Goal: Task Accomplishment & Management: Use online tool/utility

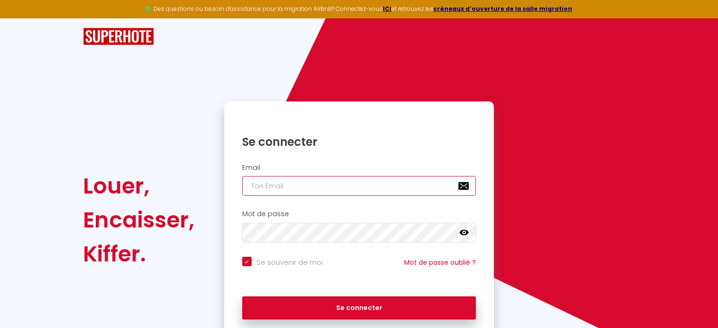
click at [407, 190] on input "email" at bounding box center [359, 186] width 234 height 20
type input "c"
checkbox input "true"
type input "ca"
checkbox input "true"
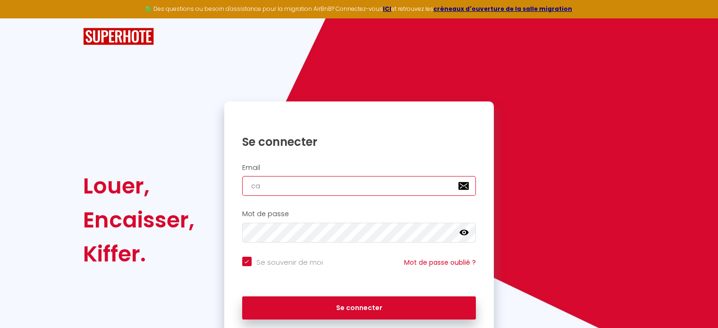
type input "cam"
checkbox input "true"
type input "cami"
checkbox input "true"
type input "camil"
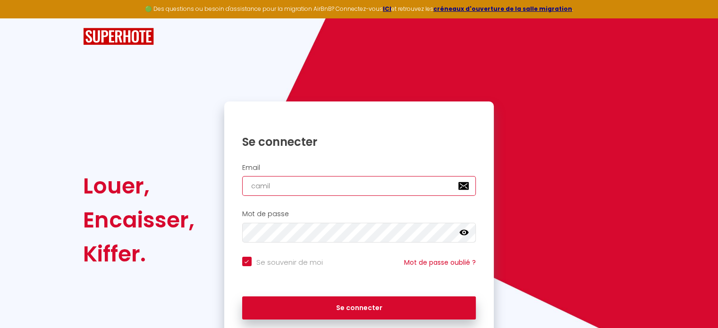
checkbox input "true"
type input "camill"
checkbox input "true"
type input "[PERSON_NAME]"
checkbox input "true"
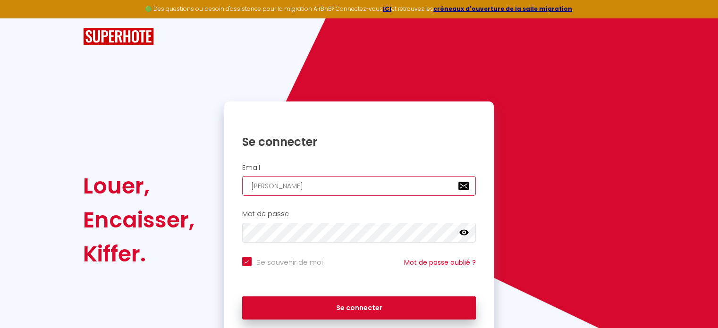
type input "camiller"
checkbox input "true"
type input "[PERSON_NAME]"
checkbox input "true"
type input "camilleroc"
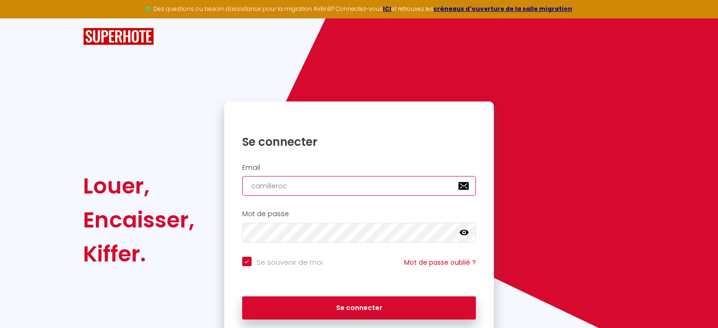
checkbox input "true"
type input "camillerocc"
checkbox input "true"
type input "camillerocco"
checkbox input "true"
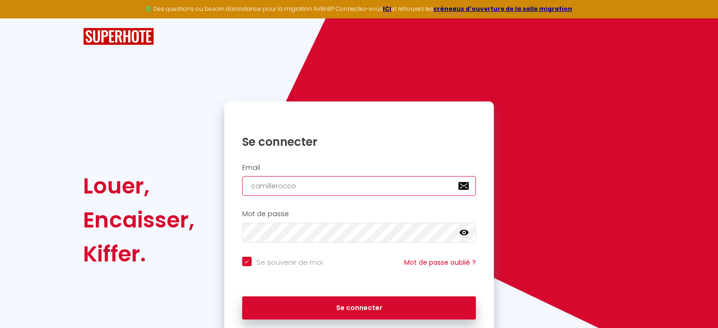
type input "camilleroccon"
checkbox input "true"
type input "camilleroccon@"
checkbox input "true"
type input "camilleroccon@h"
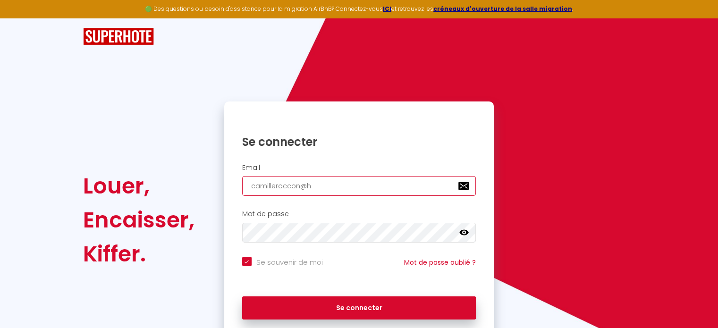
checkbox input "true"
type input "camilleroccon@ho"
checkbox input "true"
type input "camilleroccon@hot"
checkbox input "true"
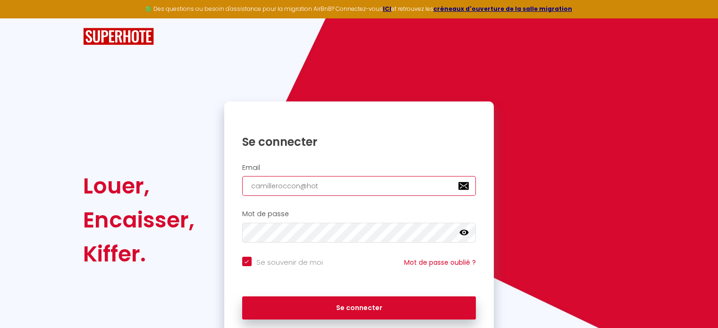
type input "camilleroccon@hotm"
checkbox input "true"
type input "camilleroccon@hotma"
checkbox input "true"
type input "camilleroccon@hotmai"
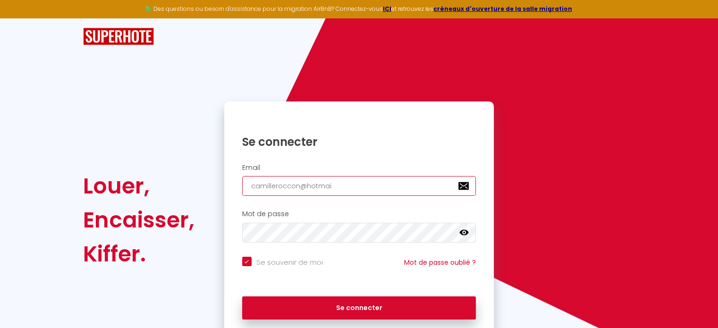
checkbox input "true"
type input "[EMAIL_ADDRESS]"
checkbox input "true"
type input "[EMAIL_ADDRESS]."
checkbox input "true"
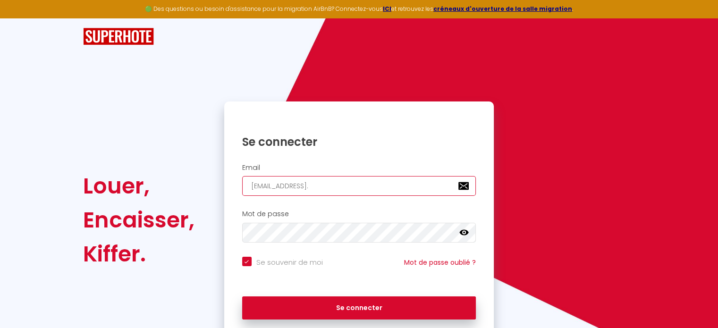
type input "camilleroccon@hotmail.f"
checkbox input "true"
type input "[EMAIL_ADDRESS][DOMAIN_NAME]"
checkbox input "true"
type input "[EMAIL_ADDRESS][DOMAIN_NAME]"
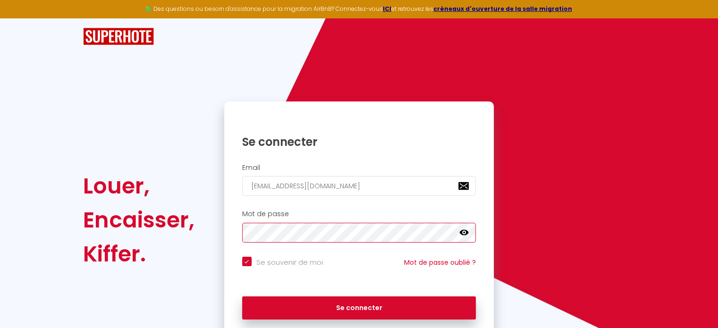
click at [242, 296] on button "Se connecter" at bounding box center [359, 308] width 234 height 24
checkbox input "true"
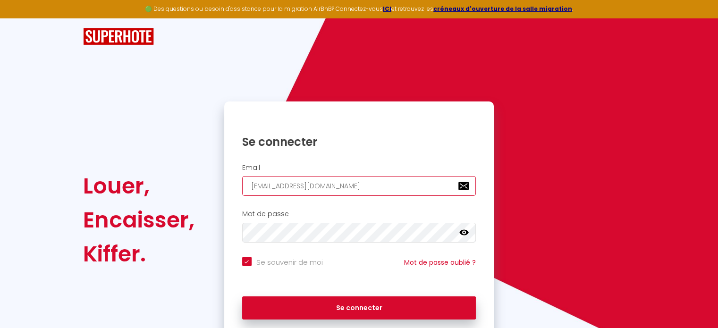
click at [360, 183] on input "[EMAIL_ADDRESS][DOMAIN_NAME]" at bounding box center [359, 186] width 234 height 20
click at [428, 186] on input "[EMAIL_ADDRESS][DOMAIN_NAME]" at bounding box center [359, 186] width 234 height 20
checkbox input "true"
type input "[EMAIL_ADDRESS][DOMAIN_NAME]"
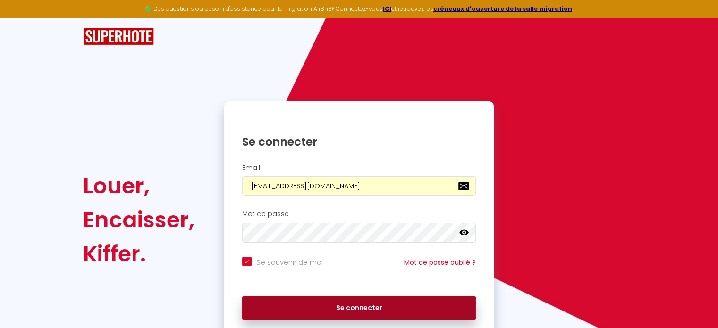
click at [373, 314] on button "Se connecter" at bounding box center [359, 308] width 234 height 24
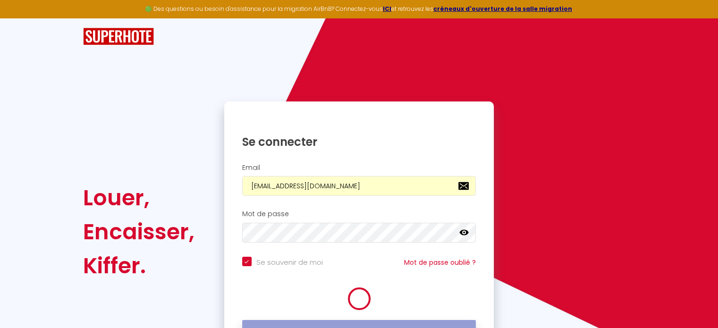
checkbox input "true"
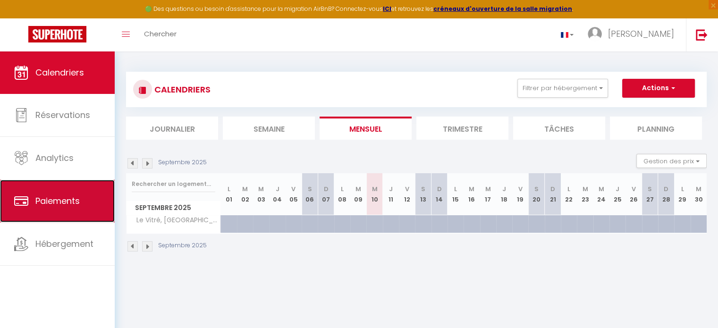
click at [60, 205] on span "Paiements" at bounding box center [57, 201] width 44 height 12
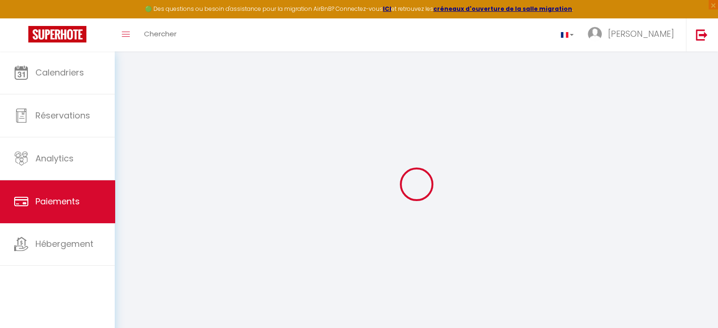
select select "2"
select select "0"
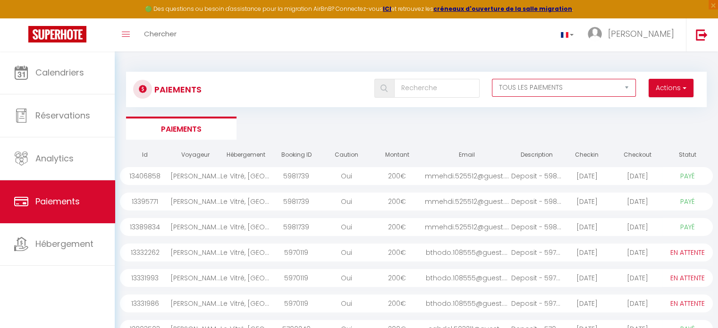
click at [535, 92] on select "EN ATTENTE PAYÉ TOUS LES PAIEMENTS" at bounding box center [564, 88] width 144 height 18
click at [672, 92] on button "Actions" at bounding box center [670, 88] width 45 height 19
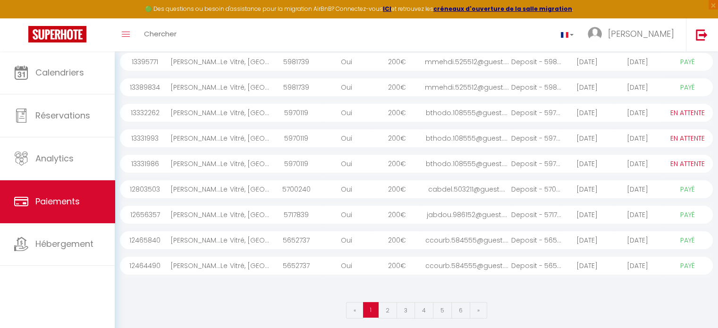
scroll to position [145, 0]
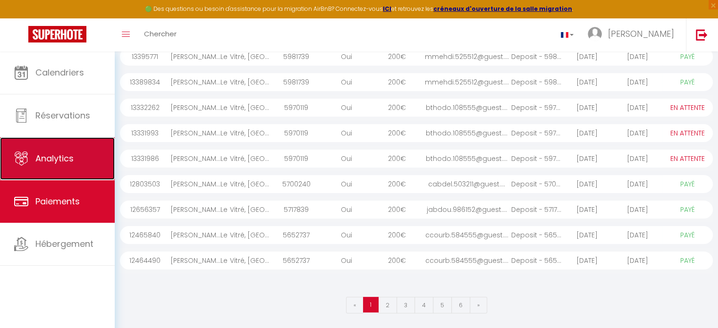
click at [74, 161] on span "Analytics" at bounding box center [54, 158] width 38 height 12
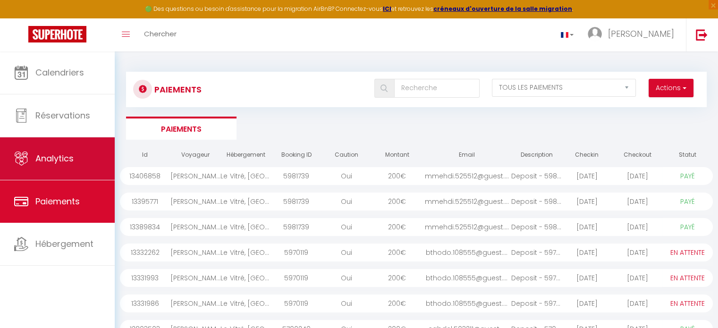
select select "2025"
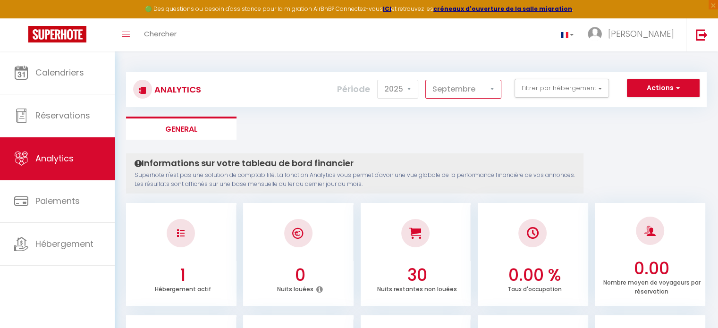
click at [466, 94] on select "[PERSON_NAME] Mars [PERSON_NAME] Juin Juillet Août Septembre Octobre Novembre D…" at bounding box center [463, 89] width 76 height 19
select select "2"
click at [426, 80] on select "[PERSON_NAME] Mars [PERSON_NAME] Juin Juillet Août Septembre Octobre Novembre D…" at bounding box center [463, 89] width 76 height 19
click at [661, 92] on button "Actions" at bounding box center [663, 88] width 73 height 19
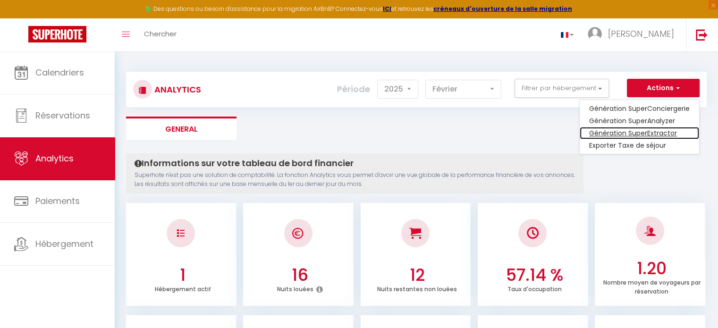
click at [619, 135] on link "Génération SuperExtractor" at bounding box center [638, 133] width 119 height 12
type input "[EMAIL_ADDRESS][DOMAIN_NAME]"
select select
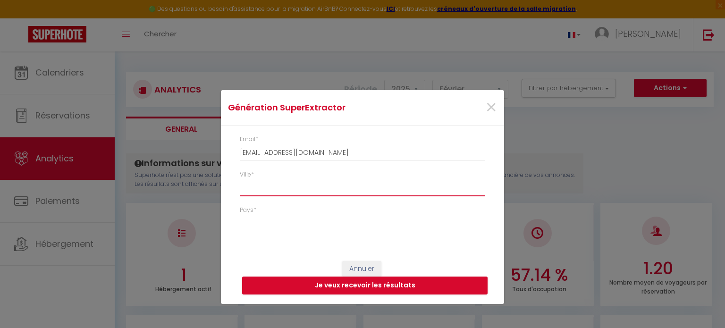
click at [334, 193] on input "Ville *" at bounding box center [362, 187] width 245 height 17
type input "f"
select select
type input "fr"
select select
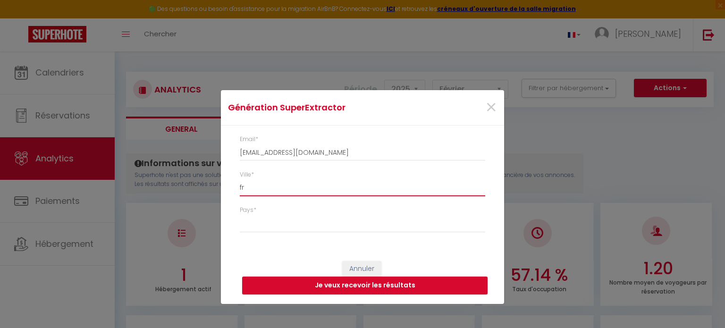
type input "f"
select select
type input "r"
select select
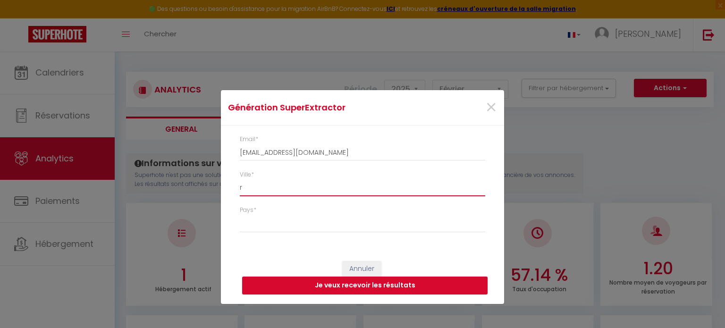
type input "re"
select select
type input "ren"
select select
type input "[PERSON_NAME]"
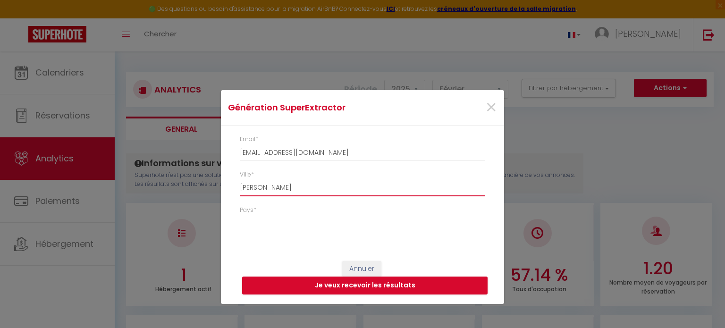
select select
type input "[PERSON_NAME]"
select select
type input "[GEOGRAPHIC_DATA]"
select select
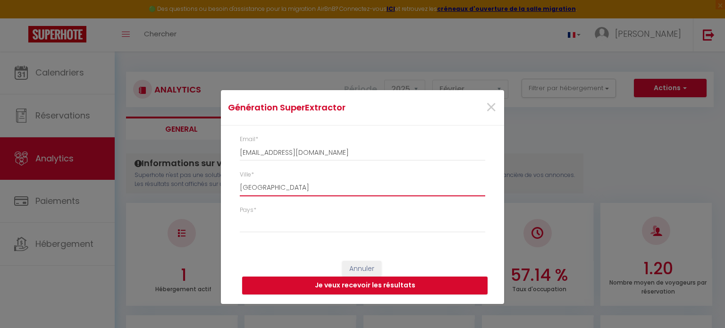
type input "[GEOGRAPHIC_DATA]"
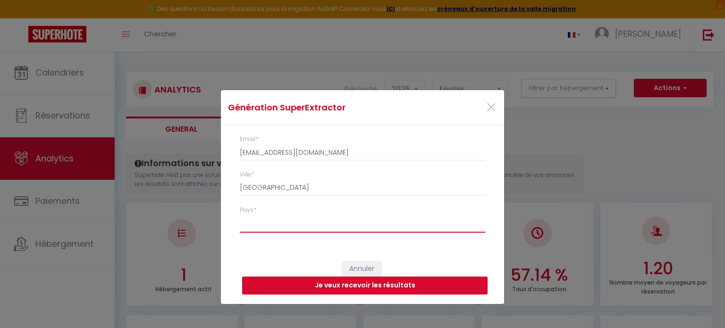
click at [331, 224] on select "[GEOGRAPHIC_DATA] [GEOGRAPHIC_DATA] [GEOGRAPHIC_DATA] [GEOGRAPHIC_DATA] [GEOGRA…" at bounding box center [362, 224] width 245 height 18
click at [240, 215] on select "[GEOGRAPHIC_DATA] [GEOGRAPHIC_DATA] [GEOGRAPHIC_DATA] [GEOGRAPHIC_DATA] [GEOGRA…" at bounding box center [362, 224] width 245 height 18
select select "[GEOGRAPHIC_DATA]"
click at [362, 286] on button "Je veux recevoir les résultats" at bounding box center [364, 285] width 245 height 18
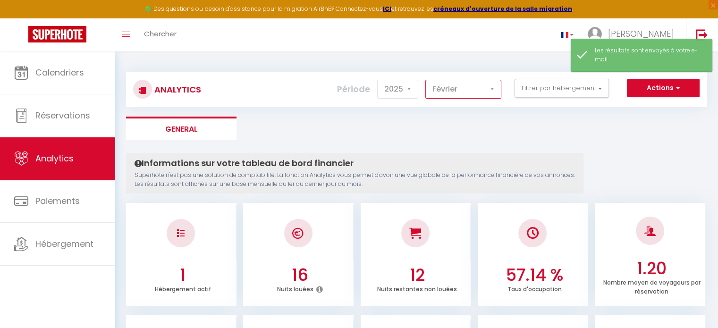
click at [472, 87] on select "[PERSON_NAME] Mars [PERSON_NAME] Juin Juillet Août Septembre Octobre Novembre D…" at bounding box center [463, 89] width 76 height 19
select select "1"
click at [426, 80] on select "[PERSON_NAME] Mars [PERSON_NAME] Juin Juillet Août Septembre Octobre Novembre D…" at bounding box center [463, 89] width 76 height 19
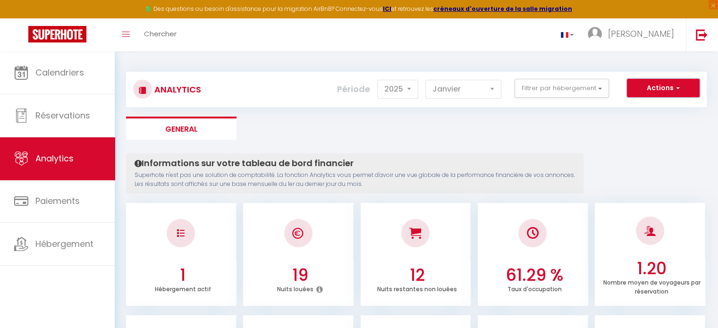
click at [657, 90] on button "Actions" at bounding box center [663, 88] width 73 height 19
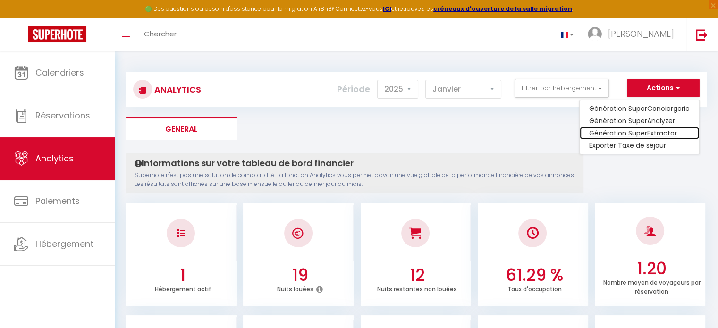
click at [647, 130] on link "Génération SuperExtractor" at bounding box center [638, 133] width 119 height 12
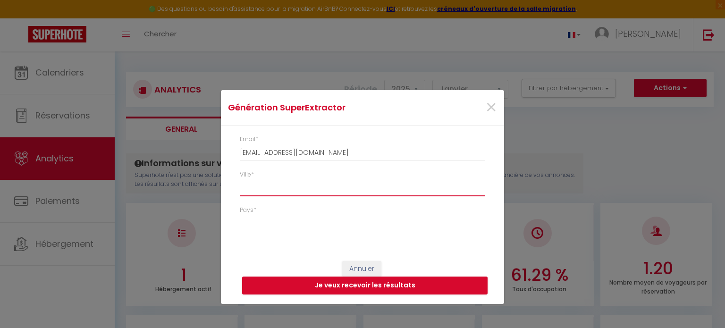
click at [367, 186] on input "Ville *" at bounding box center [362, 187] width 245 height 17
type input "r"
select select
type input "re"
select select
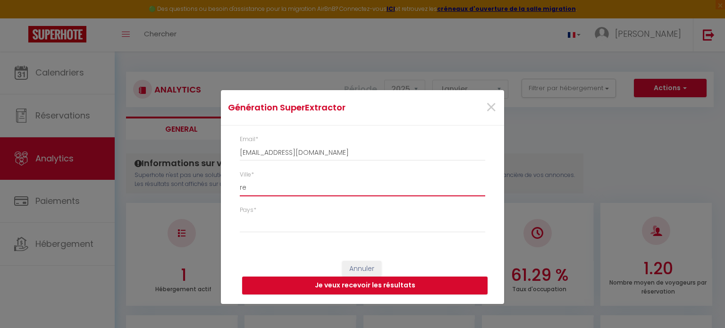
type input "ren"
select select
type input "[PERSON_NAME]"
select select
type input "[PERSON_NAME]"
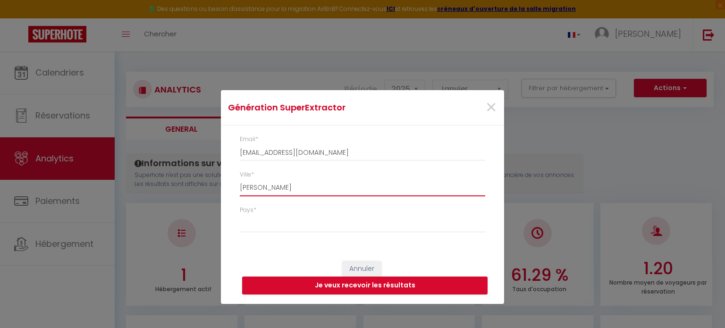
select select
type input "rennesd"
select select
type input "[GEOGRAPHIC_DATA]"
select select
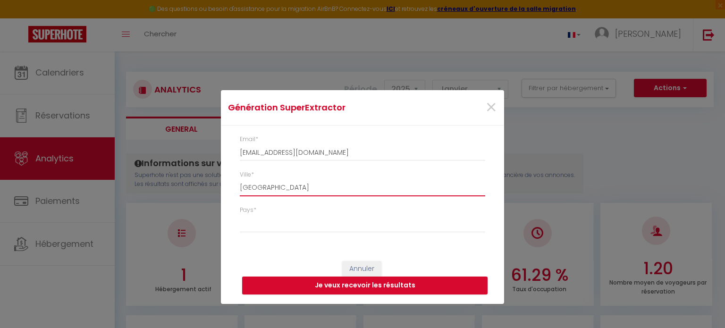
type input "[GEOGRAPHIC_DATA]"
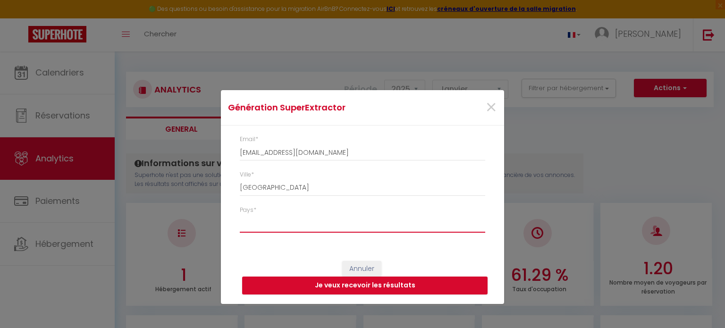
click at [360, 226] on select "[GEOGRAPHIC_DATA] [GEOGRAPHIC_DATA] [GEOGRAPHIC_DATA] [GEOGRAPHIC_DATA] [GEOGRA…" at bounding box center [362, 224] width 245 height 18
click at [240, 215] on select "[GEOGRAPHIC_DATA] [GEOGRAPHIC_DATA] [GEOGRAPHIC_DATA] [GEOGRAPHIC_DATA] [GEOGRA…" at bounding box center [362, 224] width 245 height 18
select select "[GEOGRAPHIC_DATA]"
click at [379, 285] on button "Je veux recevoir les résultats" at bounding box center [364, 285] width 245 height 18
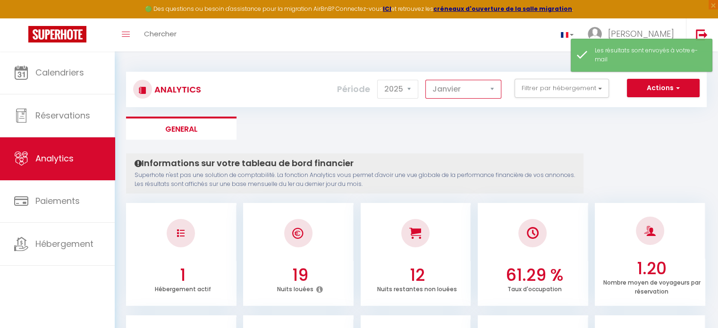
click at [461, 90] on select "[PERSON_NAME] Mars [PERSON_NAME] Juin Juillet Août Septembre Octobre Novembre D…" at bounding box center [463, 89] width 76 height 19
select select "3"
click at [426, 80] on select "[PERSON_NAME] Mars [PERSON_NAME] Juin Juillet Août Septembre Octobre Novembre D…" at bounding box center [463, 89] width 76 height 19
click at [646, 86] on button "Actions" at bounding box center [663, 88] width 73 height 19
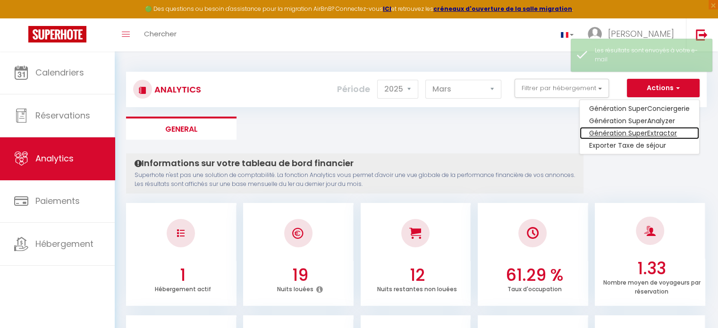
click at [628, 133] on link "Génération SuperExtractor" at bounding box center [638, 133] width 119 height 12
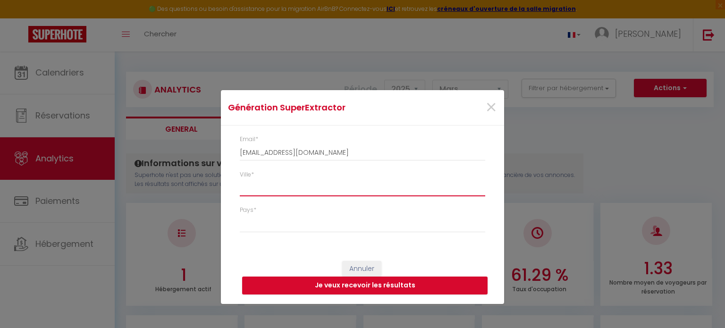
click at [321, 190] on input "Ville *" at bounding box center [362, 187] width 245 height 17
type input "r"
select select
type input "re"
select select
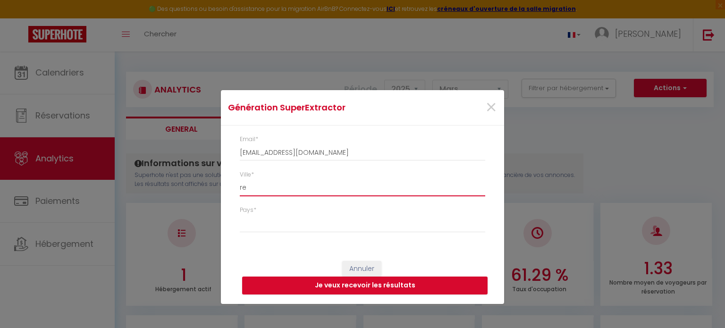
type input "ren"
select select
type input "[PERSON_NAME]"
select select
type input "[PERSON_NAME]"
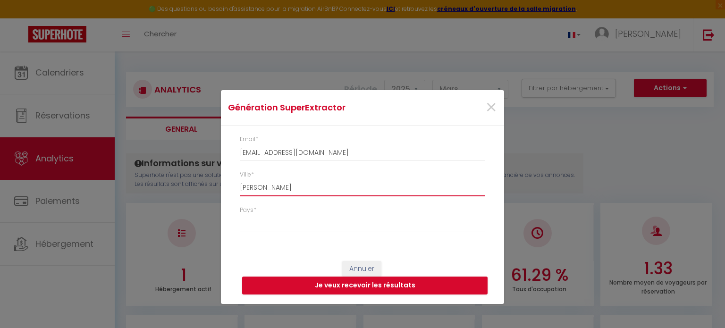
select select
type input "[GEOGRAPHIC_DATA]"
select select
type input "[GEOGRAPHIC_DATA]"
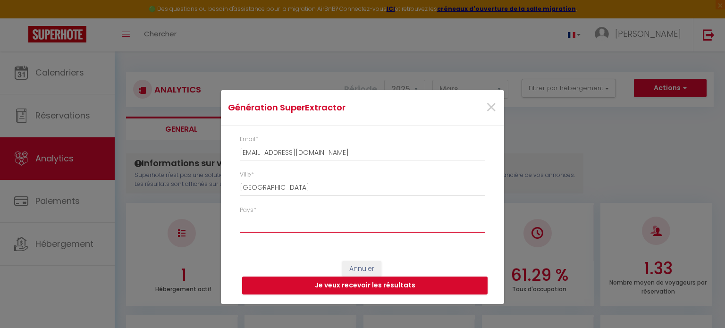
click at [303, 218] on select "[GEOGRAPHIC_DATA] [GEOGRAPHIC_DATA] [GEOGRAPHIC_DATA] [GEOGRAPHIC_DATA] [GEOGRA…" at bounding box center [362, 224] width 245 height 18
click at [240, 215] on select "[GEOGRAPHIC_DATA] [GEOGRAPHIC_DATA] [GEOGRAPHIC_DATA] [GEOGRAPHIC_DATA] [GEOGRA…" at bounding box center [362, 224] width 245 height 18
select select "[GEOGRAPHIC_DATA]"
click at [360, 287] on button "Je veux recevoir les résultats" at bounding box center [364, 285] width 245 height 18
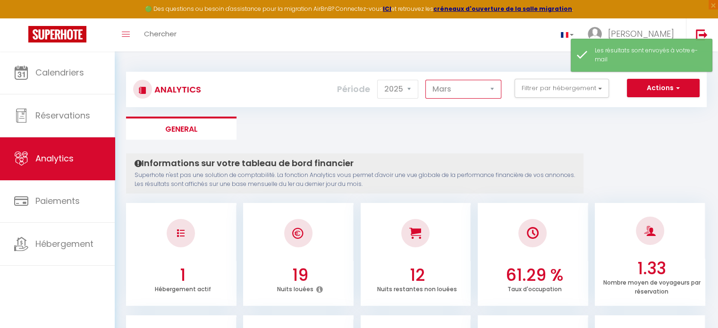
click at [457, 86] on select "[PERSON_NAME] Mars [PERSON_NAME] Juin Juillet Août Septembre Octobre Novembre D…" at bounding box center [463, 89] width 76 height 19
select select "4"
click at [426, 80] on select "[PERSON_NAME] Mars [PERSON_NAME] Juin Juillet Août Septembre Octobre Novembre D…" at bounding box center [463, 89] width 76 height 19
click at [654, 92] on button "Actions" at bounding box center [663, 88] width 73 height 19
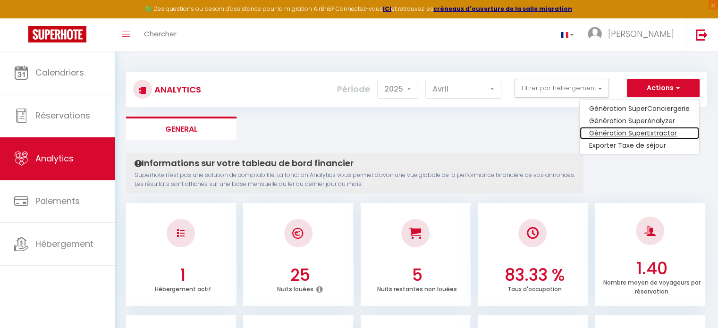
click at [628, 130] on link "Génération SuperExtractor" at bounding box center [638, 133] width 119 height 12
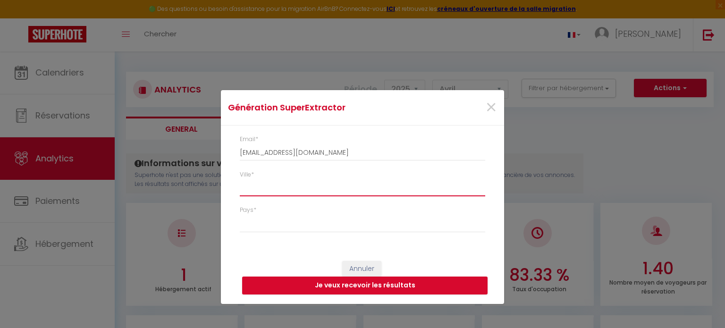
click at [326, 186] on input "Ville *" at bounding box center [362, 187] width 245 height 17
type input "r"
select select
type input "re"
select select
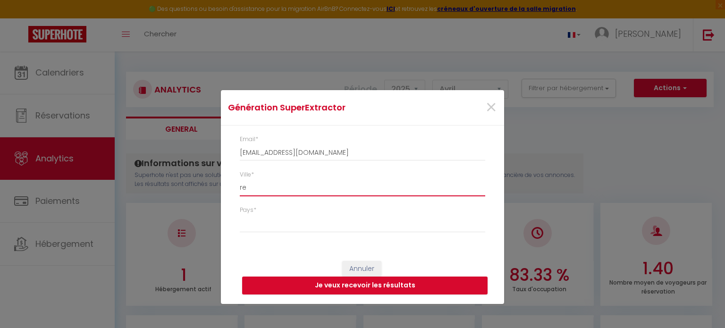
type input "ren"
select select
type input "[PERSON_NAME]"
select select
type input "[PERSON_NAME]"
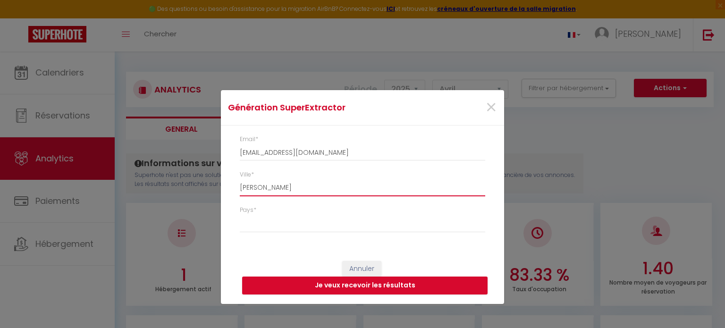
select select
type input "[GEOGRAPHIC_DATA]"
select select
type input "[GEOGRAPHIC_DATA]"
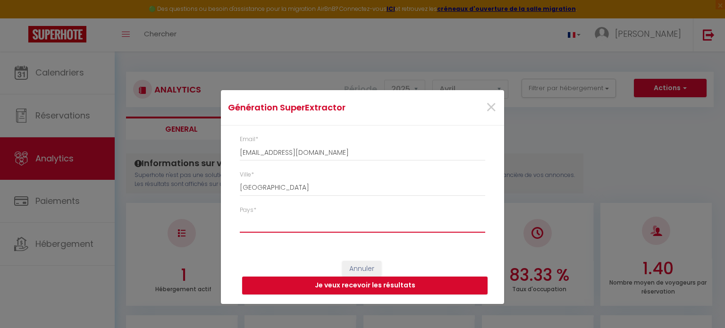
click at [332, 225] on select "[GEOGRAPHIC_DATA] [GEOGRAPHIC_DATA] [GEOGRAPHIC_DATA] [GEOGRAPHIC_DATA] [GEOGRA…" at bounding box center [362, 224] width 245 height 18
click at [240, 215] on select "[GEOGRAPHIC_DATA] [GEOGRAPHIC_DATA] [GEOGRAPHIC_DATA] [GEOGRAPHIC_DATA] [GEOGRA…" at bounding box center [362, 224] width 245 height 18
select select "[GEOGRAPHIC_DATA]"
click at [389, 284] on button "Je veux recevoir les résultats" at bounding box center [364, 285] width 245 height 18
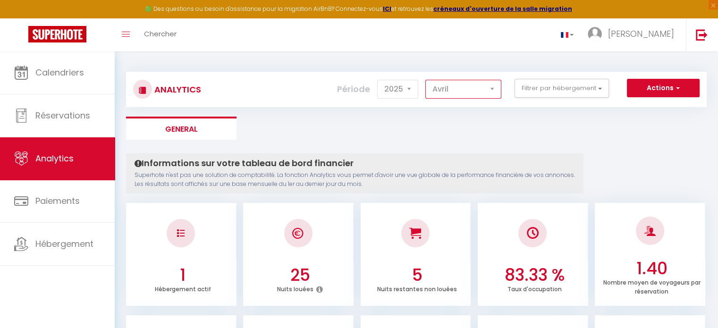
click at [459, 86] on select "[PERSON_NAME] Mars [PERSON_NAME] Juin Juillet Août Septembre Octobre Novembre D…" at bounding box center [463, 89] width 76 height 19
select select "5"
click at [426, 80] on select "[PERSON_NAME] Mars [PERSON_NAME] Juin Juillet Août Septembre Octobre Novembre D…" at bounding box center [463, 89] width 76 height 19
click at [650, 86] on button "Actions" at bounding box center [663, 88] width 73 height 19
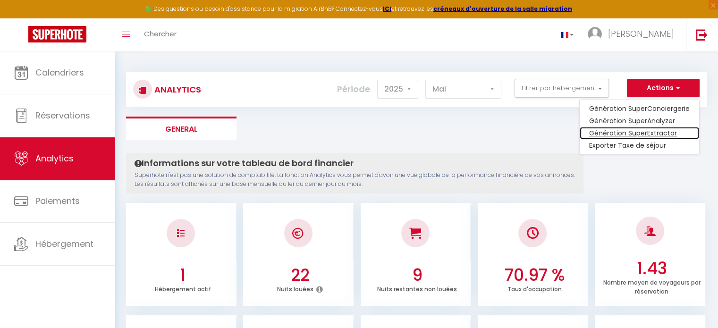
click at [615, 135] on link "Génération SuperExtractor" at bounding box center [638, 133] width 119 height 12
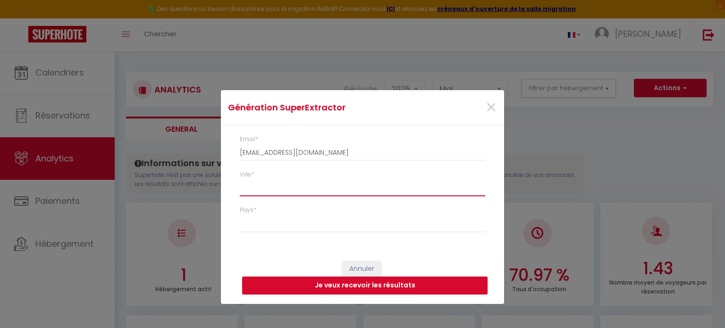
click at [382, 188] on input "Ville *" at bounding box center [362, 187] width 245 height 17
type input "r"
select select
type input "re"
select select
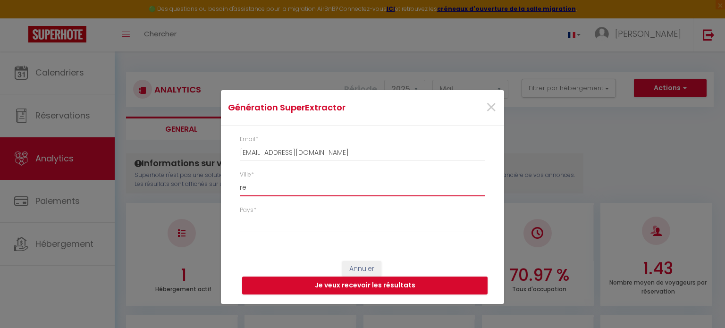
type input "re,"
select select
type input "re"
select select
type input "ren"
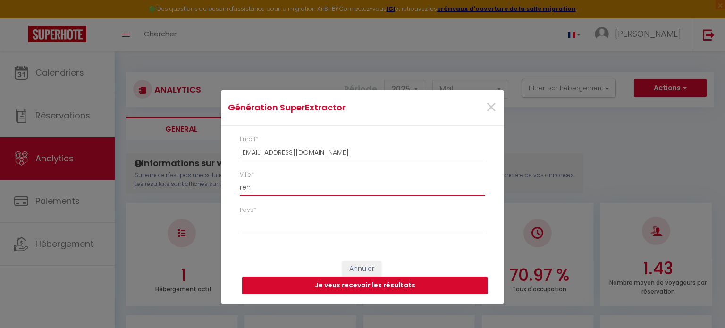
select select
type input "[PERSON_NAME]"
select select
type input "[PERSON_NAME]"
select select
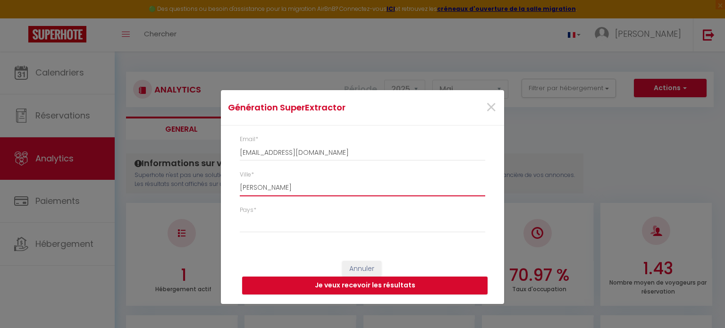
type input "[GEOGRAPHIC_DATA]"
select select
type input "[GEOGRAPHIC_DATA]"
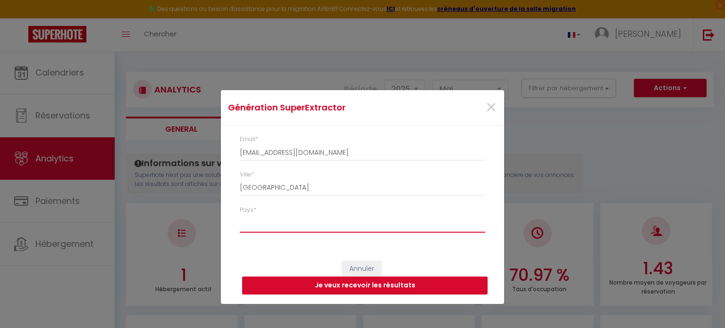
click at [390, 227] on select "[GEOGRAPHIC_DATA] [GEOGRAPHIC_DATA] [GEOGRAPHIC_DATA] [GEOGRAPHIC_DATA] [GEOGRA…" at bounding box center [362, 224] width 245 height 18
click at [240, 215] on select "[GEOGRAPHIC_DATA] [GEOGRAPHIC_DATA] [GEOGRAPHIC_DATA] [GEOGRAPHIC_DATA] [GEOGRA…" at bounding box center [362, 224] width 245 height 18
select select "[GEOGRAPHIC_DATA]"
click at [317, 281] on button "Je veux recevoir les résultats" at bounding box center [364, 285] width 245 height 18
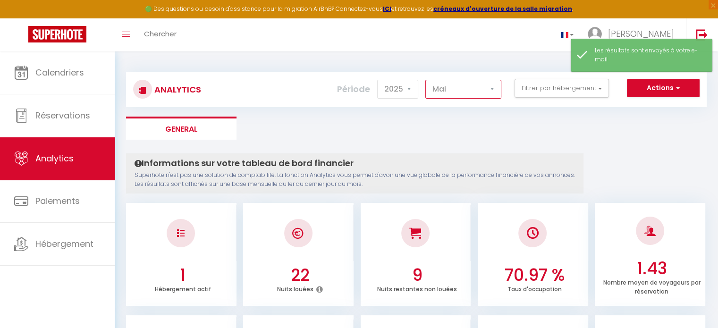
click at [476, 86] on select "[PERSON_NAME] Mars [PERSON_NAME] Juin Juillet Août Septembre Octobre Novembre D…" at bounding box center [463, 89] width 76 height 19
select select "6"
click at [426, 80] on select "[PERSON_NAME] Mars [PERSON_NAME] Juin Juillet Août Septembre Octobre Novembre D…" at bounding box center [463, 89] width 76 height 19
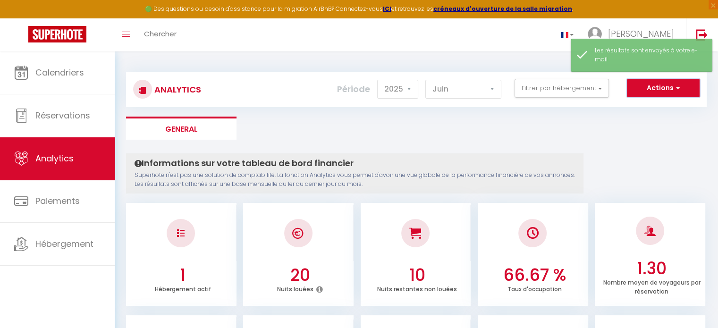
click at [644, 91] on button "Actions" at bounding box center [663, 88] width 73 height 19
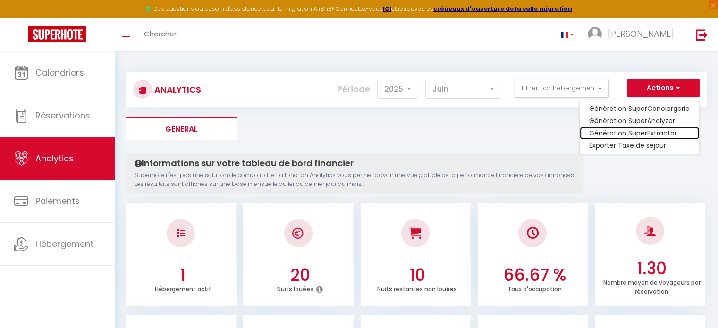
click at [629, 134] on link "Génération SuperExtractor" at bounding box center [638, 133] width 119 height 12
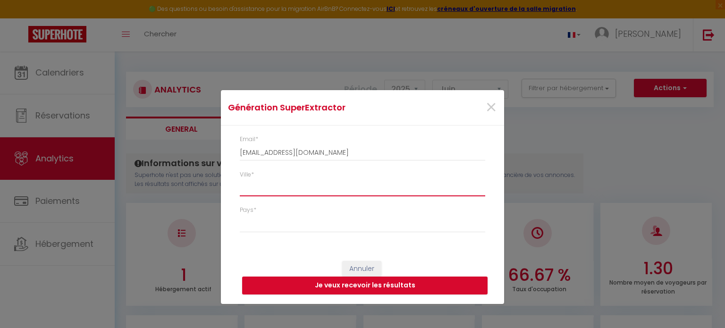
click at [310, 193] on input "Ville *" at bounding box center [362, 187] width 245 height 17
type input "r"
select select
type input "re"
select select
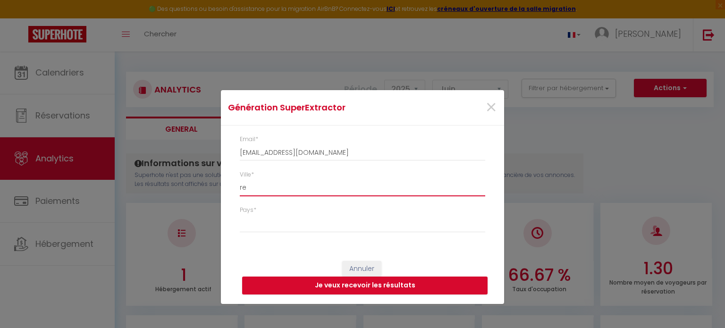
type input "ren"
select select
type input "[PERSON_NAME]"
select select
type input "[PERSON_NAME]"
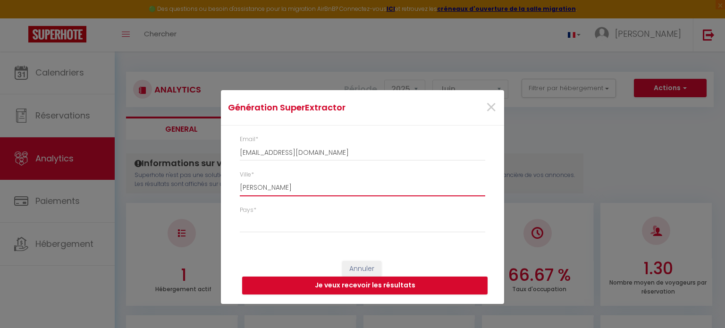
select select
type input "[GEOGRAPHIC_DATA]"
select select
type input "[GEOGRAPHIC_DATA]"
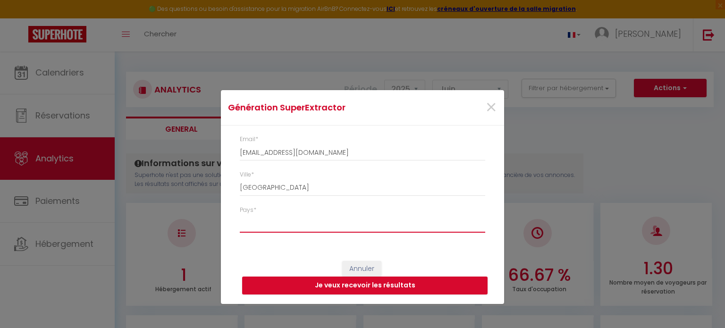
click at [294, 229] on select "[GEOGRAPHIC_DATA] [GEOGRAPHIC_DATA] [GEOGRAPHIC_DATA] [GEOGRAPHIC_DATA] [GEOGRA…" at bounding box center [362, 224] width 245 height 18
click at [240, 215] on select "[GEOGRAPHIC_DATA] [GEOGRAPHIC_DATA] [GEOGRAPHIC_DATA] [GEOGRAPHIC_DATA] [GEOGRA…" at bounding box center [362, 224] width 245 height 18
select select "[GEOGRAPHIC_DATA]"
click at [360, 288] on button "Je veux recevoir les résultats" at bounding box center [364, 285] width 245 height 18
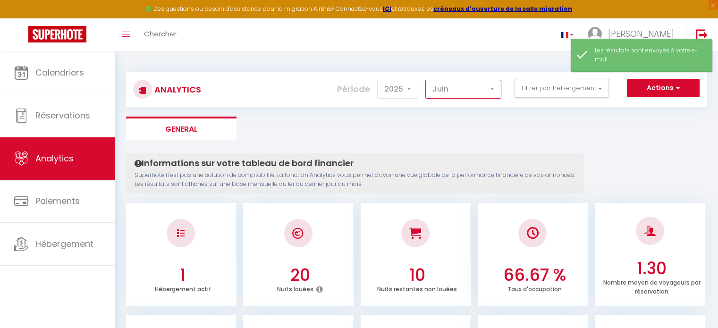
click at [478, 88] on select "[PERSON_NAME] Mars [PERSON_NAME] Juin Juillet Août Septembre Octobre Novembre D…" at bounding box center [463, 89] width 76 height 19
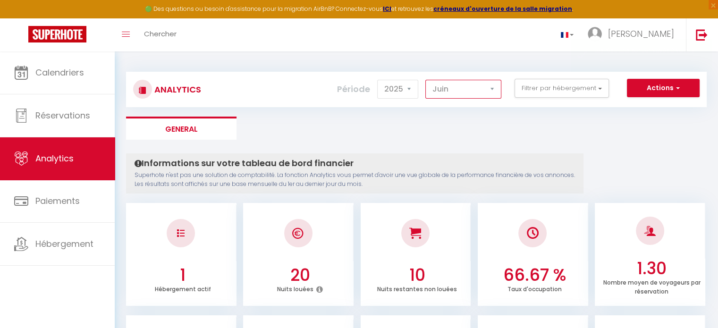
select select "7"
click at [426, 80] on select "[PERSON_NAME] Mars [PERSON_NAME] Juin Juillet Août Septembre Octobre Novembre D…" at bounding box center [463, 89] width 76 height 19
click at [656, 85] on button "Actions" at bounding box center [663, 88] width 73 height 19
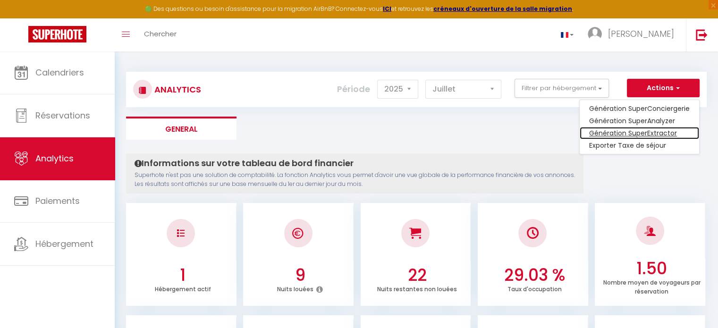
click at [632, 132] on link "Génération SuperExtractor" at bounding box center [638, 133] width 119 height 12
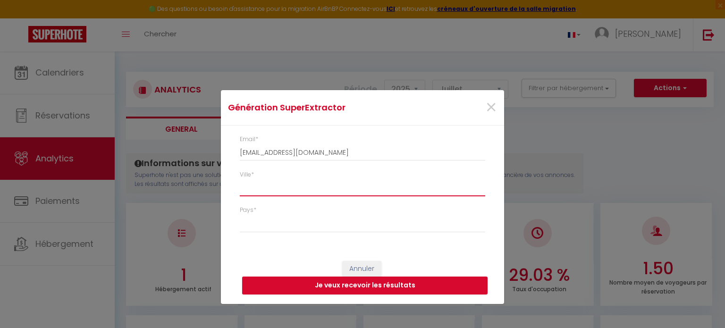
click at [346, 190] on input "Ville *" at bounding box center [362, 187] width 245 height 17
type input "r"
select select
type input "re"
select select
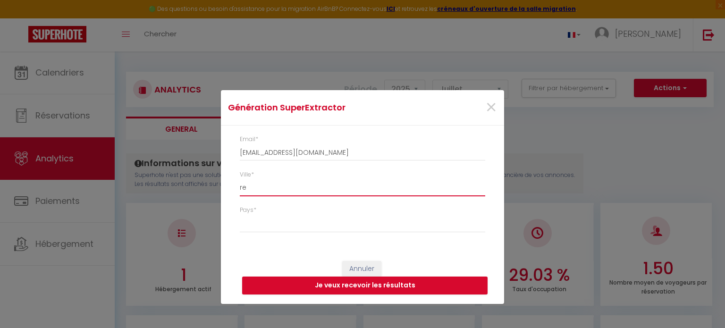
type input "ren"
select select
type input "[PERSON_NAME]"
select select
type input "[PERSON_NAME]"
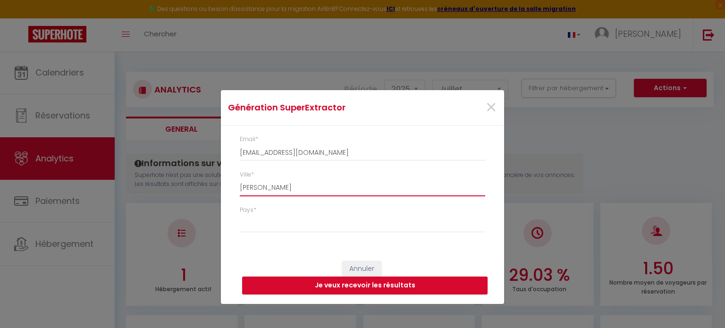
select select
type input "[GEOGRAPHIC_DATA]"
select select
type input "[GEOGRAPHIC_DATA]"
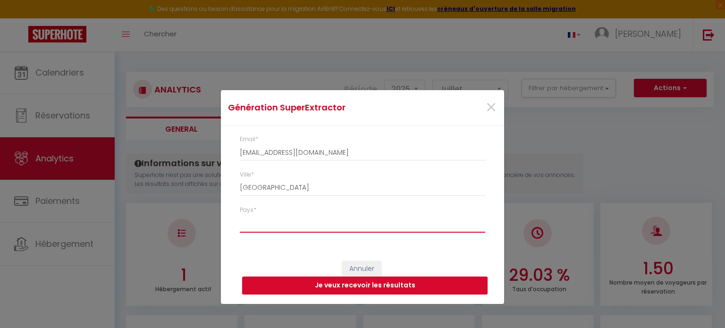
click at [327, 226] on select "[GEOGRAPHIC_DATA] [GEOGRAPHIC_DATA] [GEOGRAPHIC_DATA] [GEOGRAPHIC_DATA] [GEOGRA…" at bounding box center [362, 224] width 245 height 18
click at [240, 215] on select "[GEOGRAPHIC_DATA] [GEOGRAPHIC_DATA] [GEOGRAPHIC_DATA] [GEOGRAPHIC_DATA] [GEOGRA…" at bounding box center [362, 224] width 245 height 18
select select "[GEOGRAPHIC_DATA]"
click at [366, 285] on button "Je veux recevoir les résultats" at bounding box center [364, 285] width 245 height 18
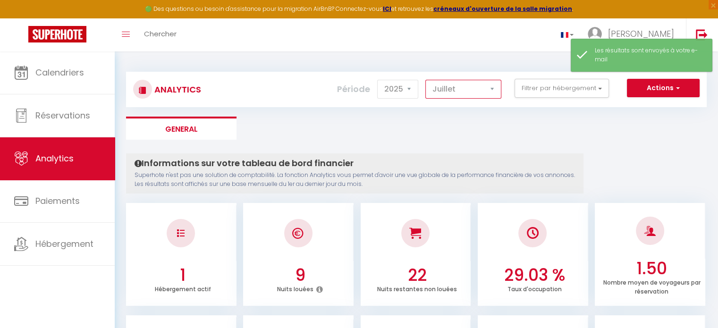
click at [489, 86] on select "[PERSON_NAME] Mars [PERSON_NAME] Juin Juillet Août Septembre Octobre Novembre D…" at bounding box center [463, 89] width 76 height 19
select select "8"
click at [426, 80] on select "[PERSON_NAME] Mars [PERSON_NAME] Juin Juillet Août Septembre Octobre Novembre D…" at bounding box center [463, 89] width 76 height 19
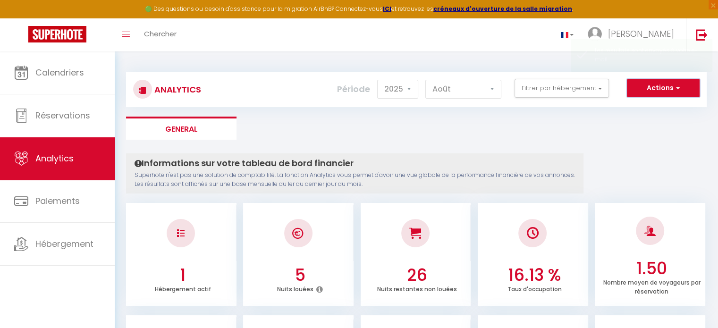
click at [656, 89] on button "Actions" at bounding box center [663, 88] width 73 height 19
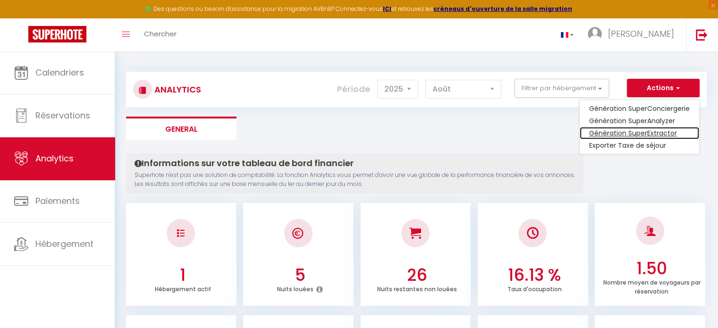
click at [613, 135] on link "Génération SuperExtractor" at bounding box center [638, 133] width 119 height 12
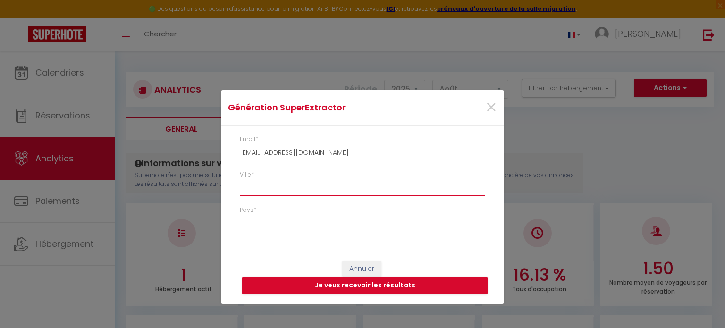
click at [402, 192] on input "Ville *" at bounding box center [362, 187] width 245 height 17
type input "r"
select select
type input "re"
select select
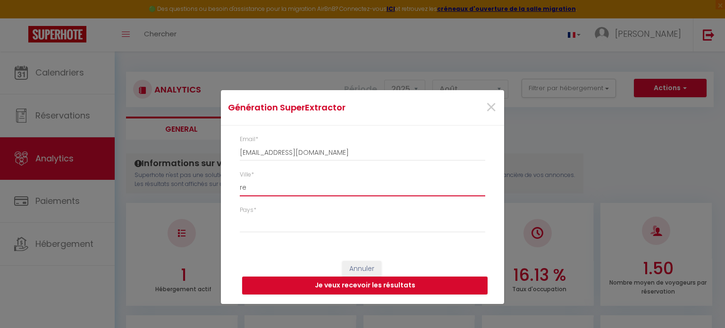
type input "ren"
select select
type input "[PERSON_NAME]"
select select
type input "[PERSON_NAME]"
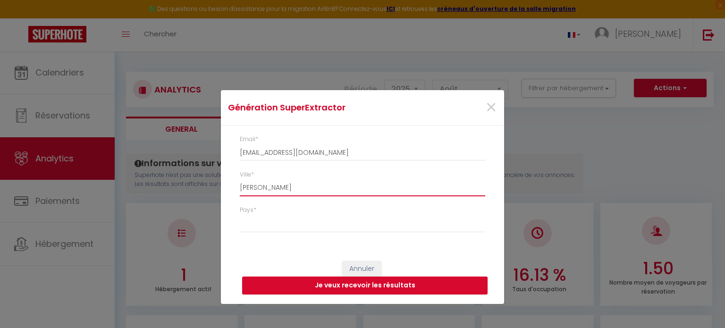
select select
type input "[GEOGRAPHIC_DATA]"
select select
type input "[GEOGRAPHIC_DATA]"
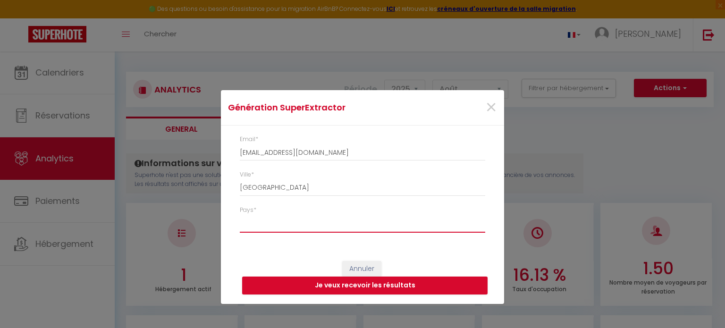
click at [381, 229] on select "[GEOGRAPHIC_DATA] [GEOGRAPHIC_DATA] [GEOGRAPHIC_DATA] [GEOGRAPHIC_DATA] [GEOGRA…" at bounding box center [362, 224] width 245 height 18
click at [240, 215] on select "[GEOGRAPHIC_DATA] [GEOGRAPHIC_DATA] [GEOGRAPHIC_DATA] [GEOGRAPHIC_DATA] [GEOGRA…" at bounding box center [362, 224] width 245 height 18
select select "[GEOGRAPHIC_DATA]"
click at [421, 279] on button "Je veux recevoir les résultats" at bounding box center [364, 285] width 245 height 18
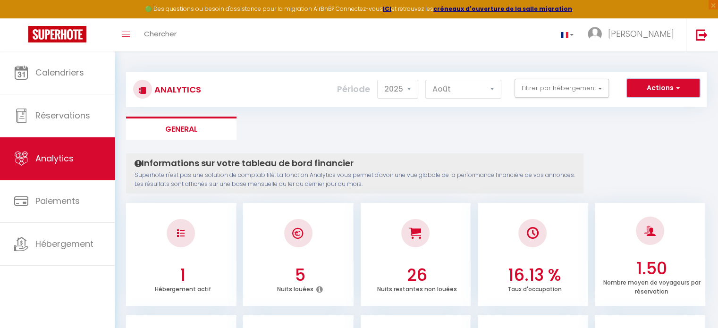
click at [666, 91] on button "Actions" at bounding box center [663, 88] width 73 height 19
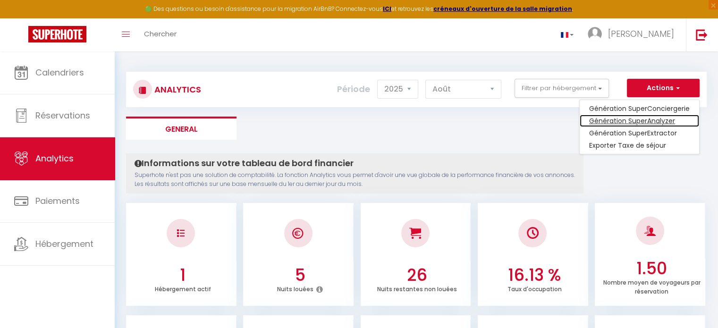
click at [642, 120] on link "Génération SuperAnalyzer" at bounding box center [638, 121] width 119 height 12
type input "[EMAIL_ADDRESS][DOMAIN_NAME]"
select select
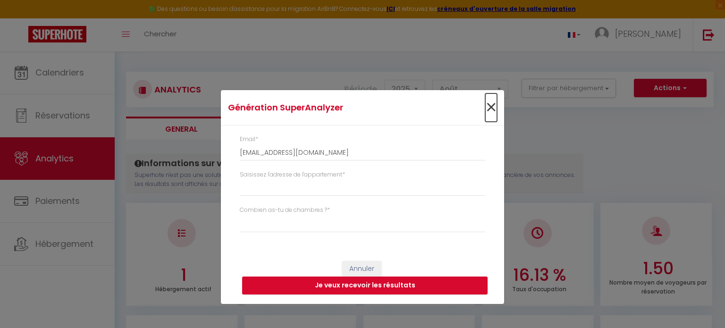
click at [490, 107] on span "×" at bounding box center [491, 107] width 12 height 28
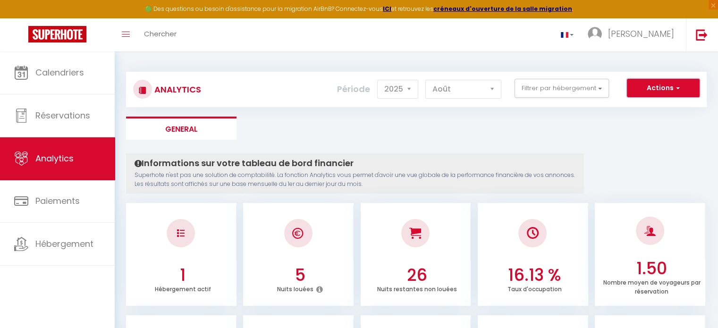
click at [679, 94] on button "Actions" at bounding box center [663, 88] width 73 height 19
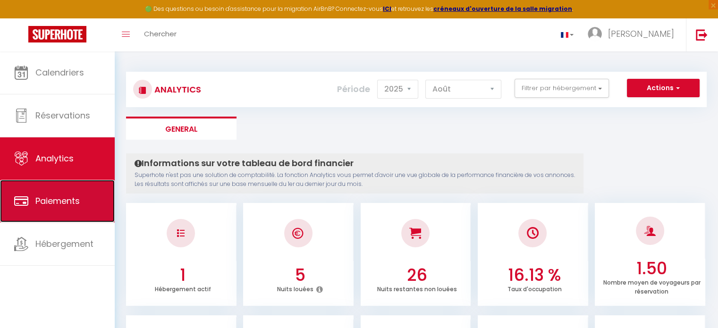
click at [38, 209] on link "Paiements" at bounding box center [57, 201] width 115 height 42
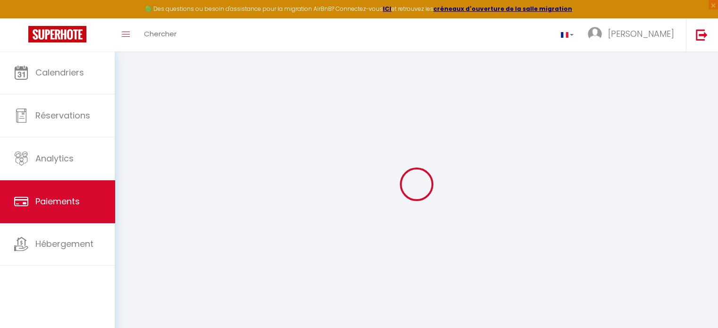
select select "2"
select select "0"
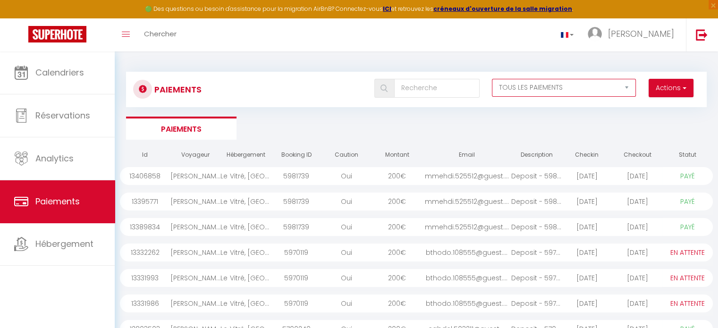
click at [555, 89] on select "EN ATTENTE PAYÉ TOUS LES PAIEMENTS" at bounding box center [564, 88] width 144 height 18
click at [492, 79] on select "EN ATTENTE PAYÉ TOUS LES PAIEMENTS" at bounding box center [564, 88] width 144 height 18
click at [680, 89] on span "button" at bounding box center [683, 87] width 6 height 9
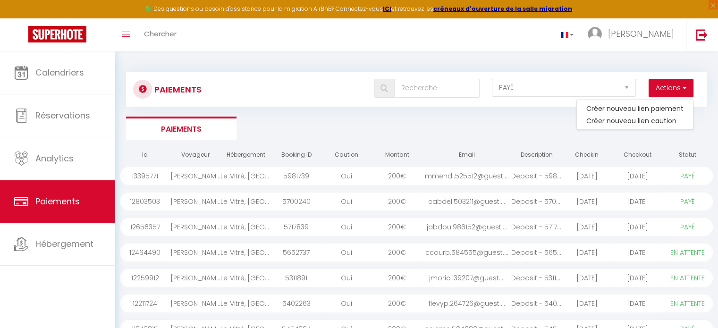
click at [471, 126] on ul "Paiements" at bounding box center [416, 128] width 580 height 23
click at [128, 36] on icon "Toggle menubar" at bounding box center [126, 35] width 8 height 6
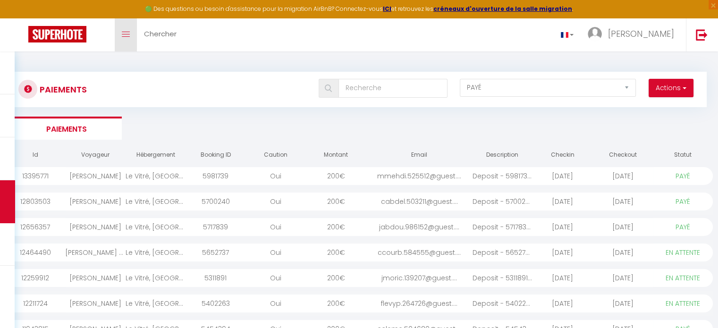
click at [126, 34] on span at bounding box center [126, 34] width 8 height 1
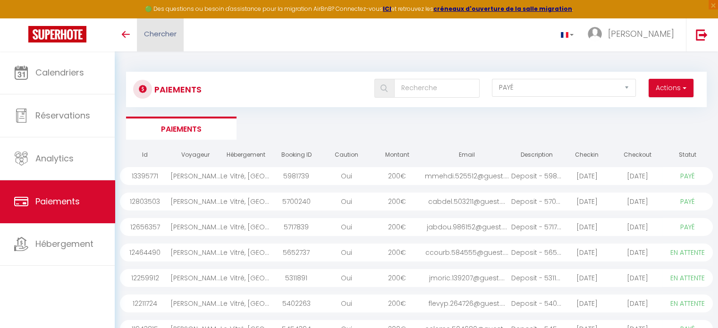
click at [165, 36] on span "Chercher" at bounding box center [160, 34] width 33 height 10
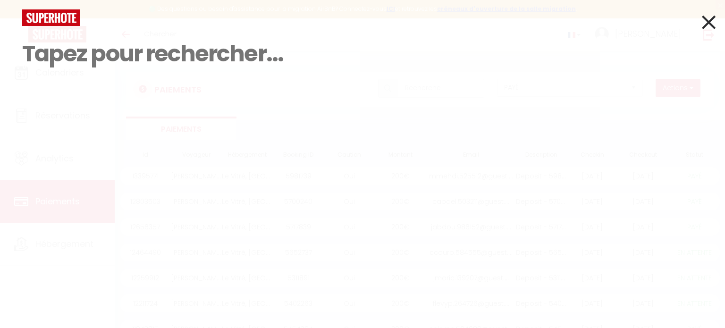
click at [709, 27] on icon at bounding box center [709, 22] width 14 height 24
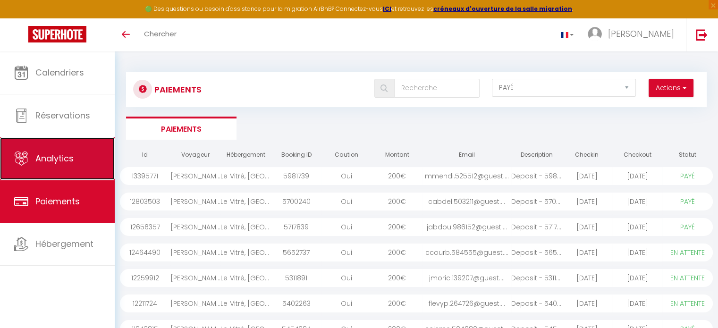
click at [72, 153] on span "Analytics" at bounding box center [54, 158] width 38 height 12
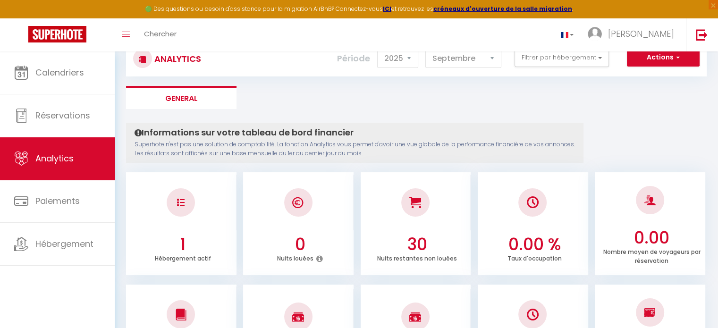
scroll to position [47, 0]
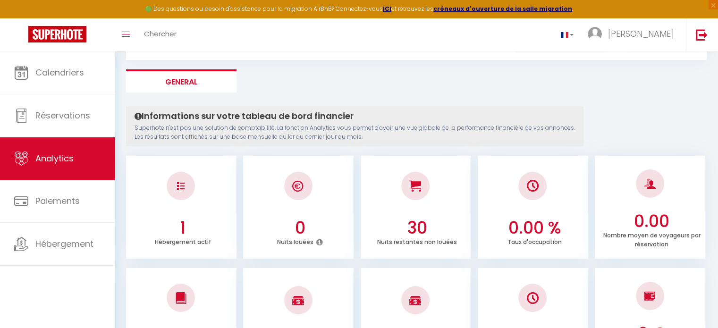
click at [213, 197] on div at bounding box center [181, 186] width 110 height 56
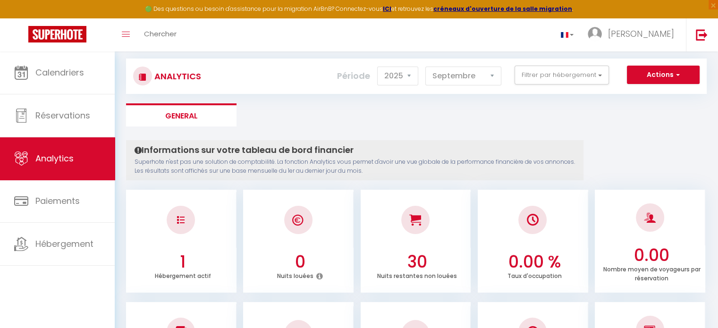
scroll to position [0, 0]
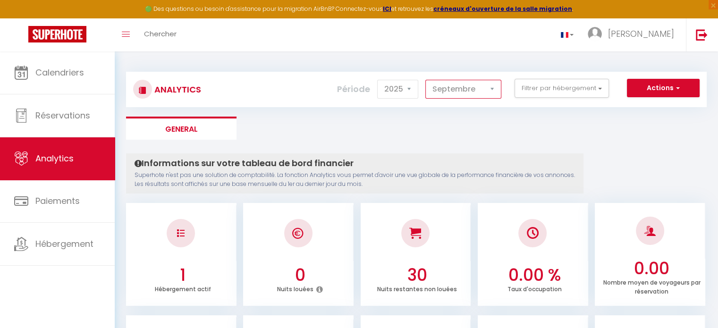
click at [467, 95] on select "[PERSON_NAME] Mars [PERSON_NAME] Juin Juillet Août Septembre Octobre Novembre D…" at bounding box center [463, 89] width 76 height 19
click at [426, 80] on select "[PERSON_NAME] Mars [PERSON_NAME] Juin Juillet Août Septembre Octobre Novembre D…" at bounding box center [463, 89] width 76 height 19
click at [310, 238] on div at bounding box center [298, 233] width 28 height 28
drag, startPoint x: 322, startPoint y: 231, endPoint x: 636, endPoint y: 97, distance: 341.2
click at [323, 230] on div at bounding box center [298, 233] width 110 height 56
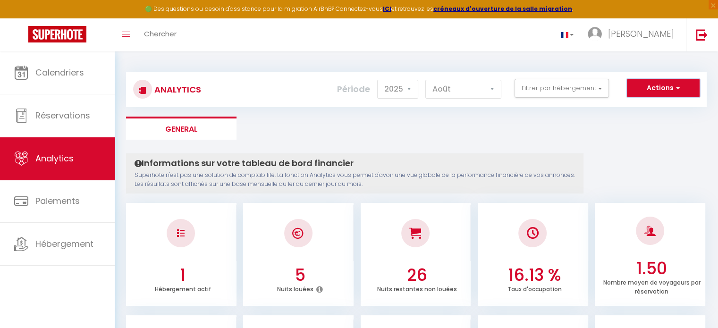
click at [671, 90] on button "Actions" at bounding box center [663, 88] width 73 height 19
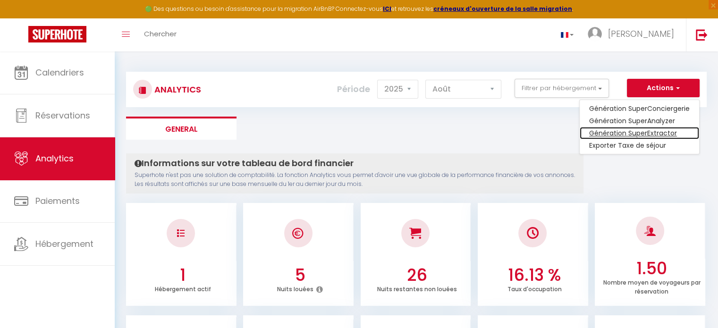
click at [630, 133] on link "Génération SuperExtractor" at bounding box center [638, 133] width 119 height 12
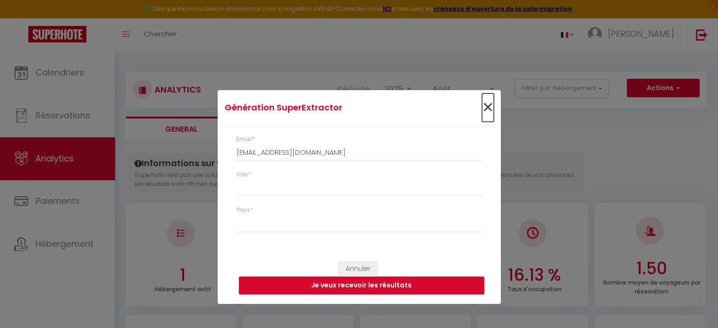
click at [485, 107] on span "×" at bounding box center [488, 107] width 12 height 28
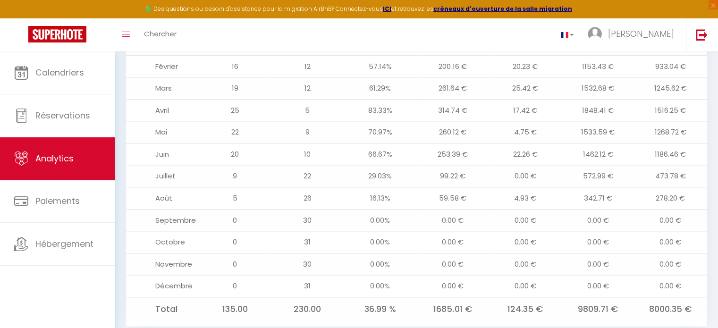
scroll to position [1069, 0]
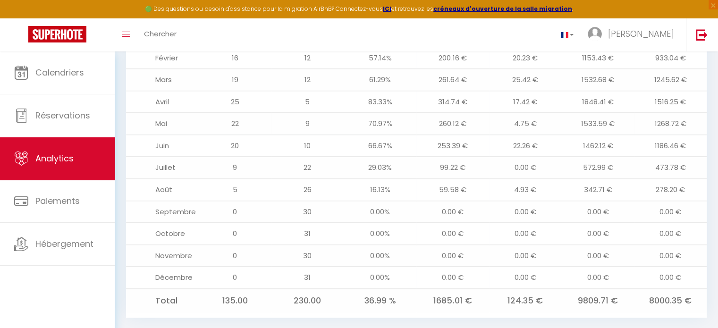
click at [423, 113] on td "260.12 €" at bounding box center [452, 124] width 73 height 22
click at [362, 91] on td "83.33%" at bounding box center [379, 102] width 73 height 22
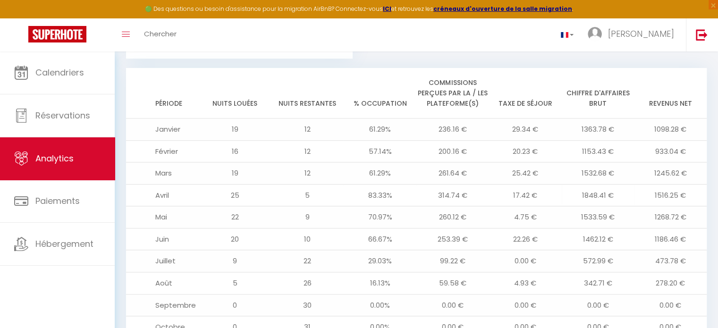
scroll to position [975, 0]
click at [359, 75] on th "% Occupation" at bounding box center [379, 94] width 73 height 50
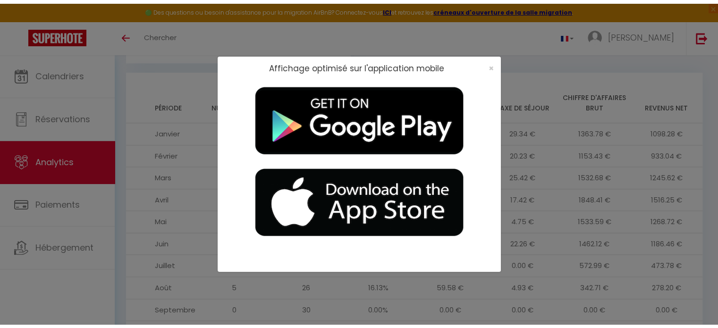
scroll to position [973, 0]
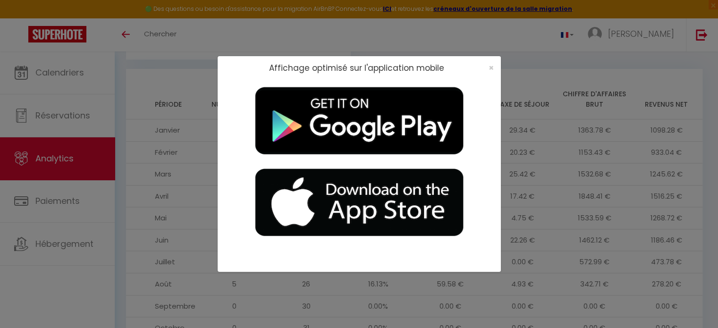
click at [508, 32] on div "Affichage optimisé sur l'application mobile ×" at bounding box center [359, 164] width 718 height 328
click at [530, 38] on div "Affichage optimisé sur l'application mobile ×" at bounding box center [359, 164] width 718 height 328
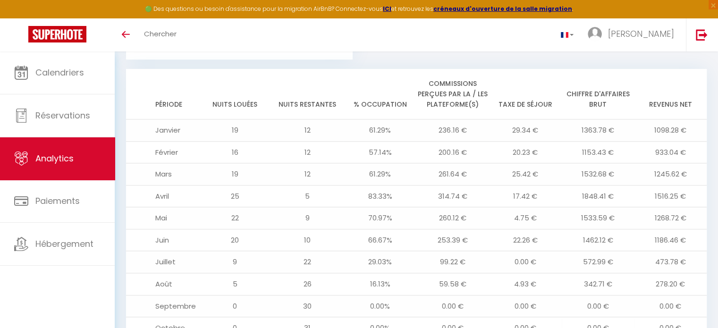
scroll to position [975, 0]
